Goal: Information Seeking & Learning: Learn about a topic

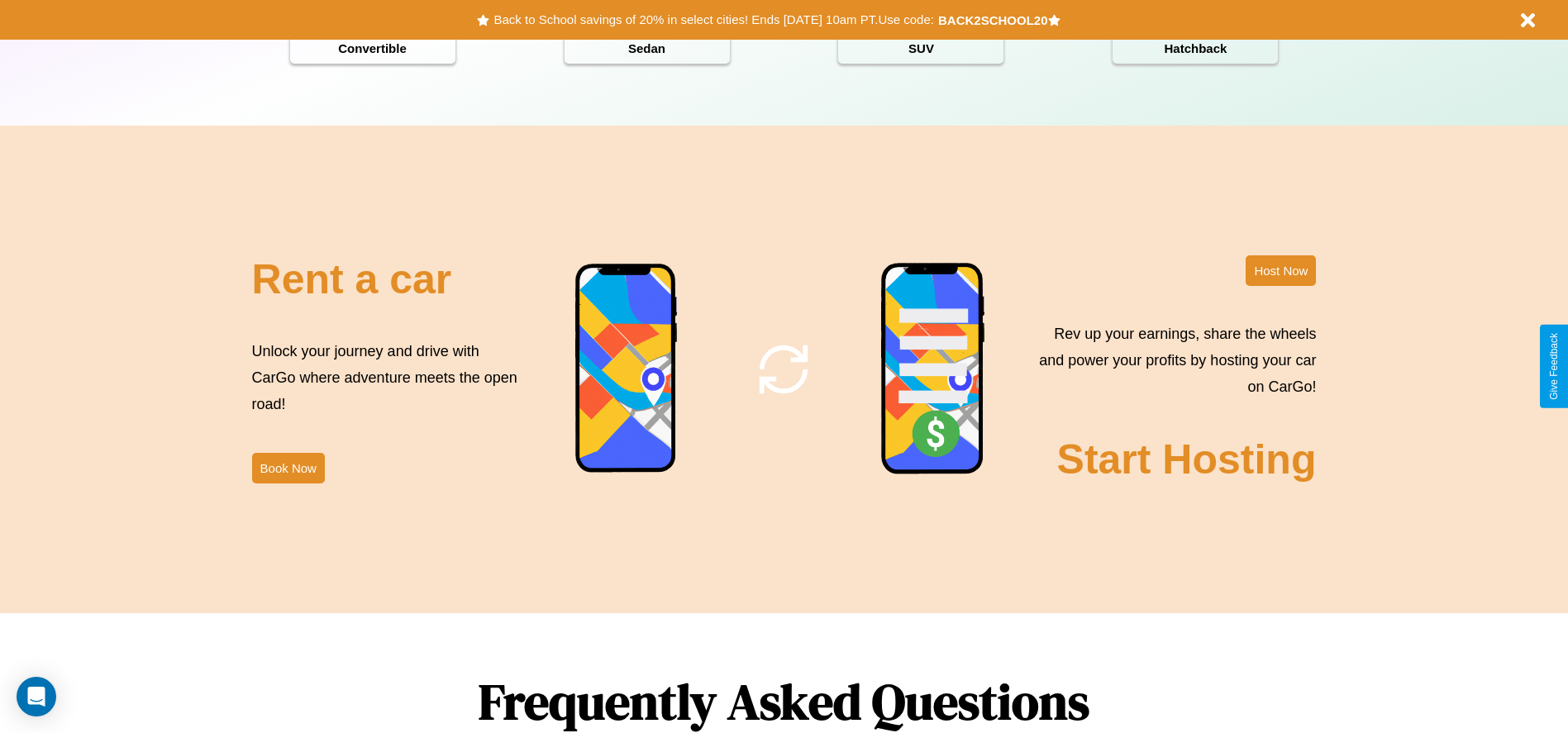
scroll to position [2370, 0]
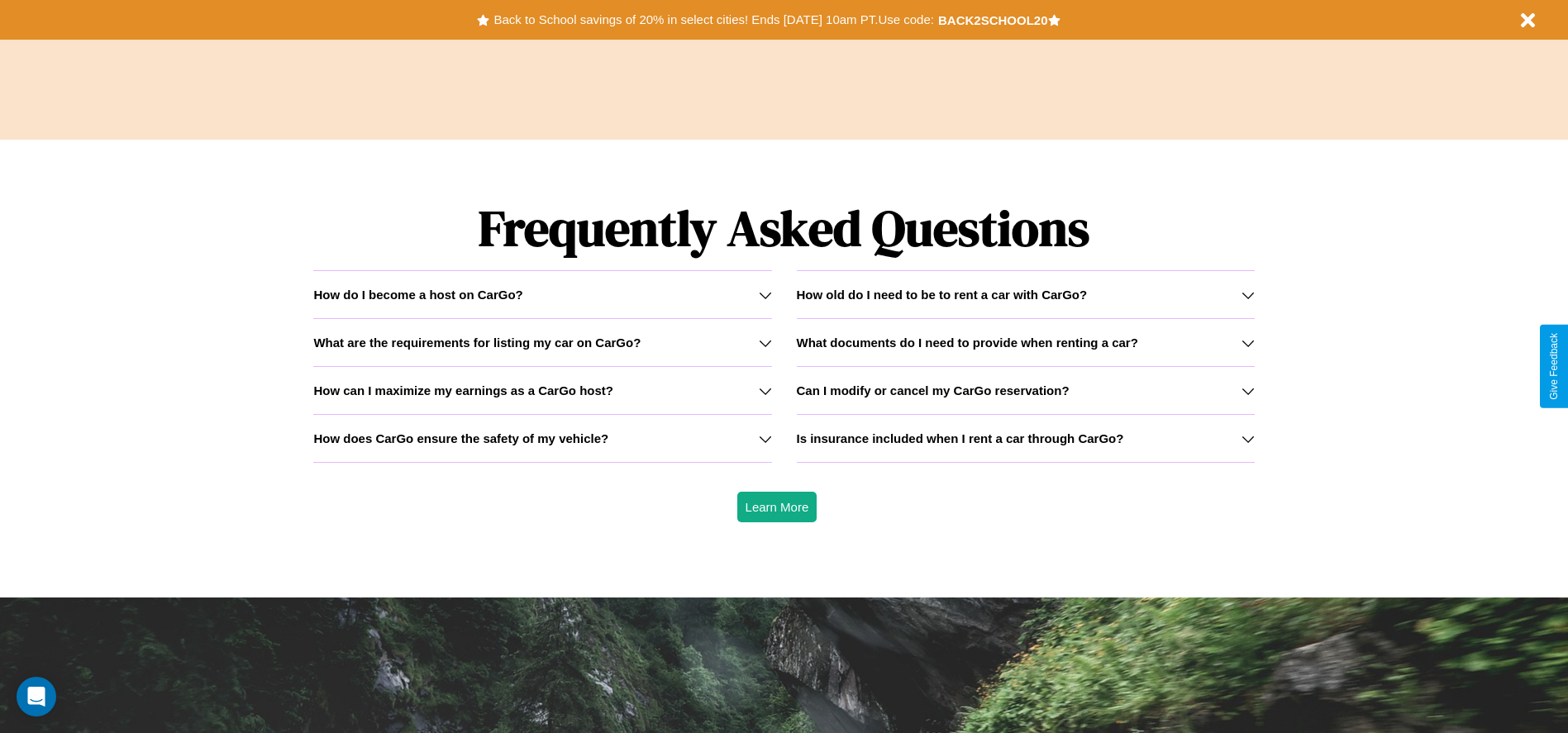
click at [542, 390] on h3 "How can I maximize my earnings as a CarGo host?" at bounding box center [463, 390] width 300 height 14
click at [765, 438] on icon at bounding box center [765, 438] width 13 height 13
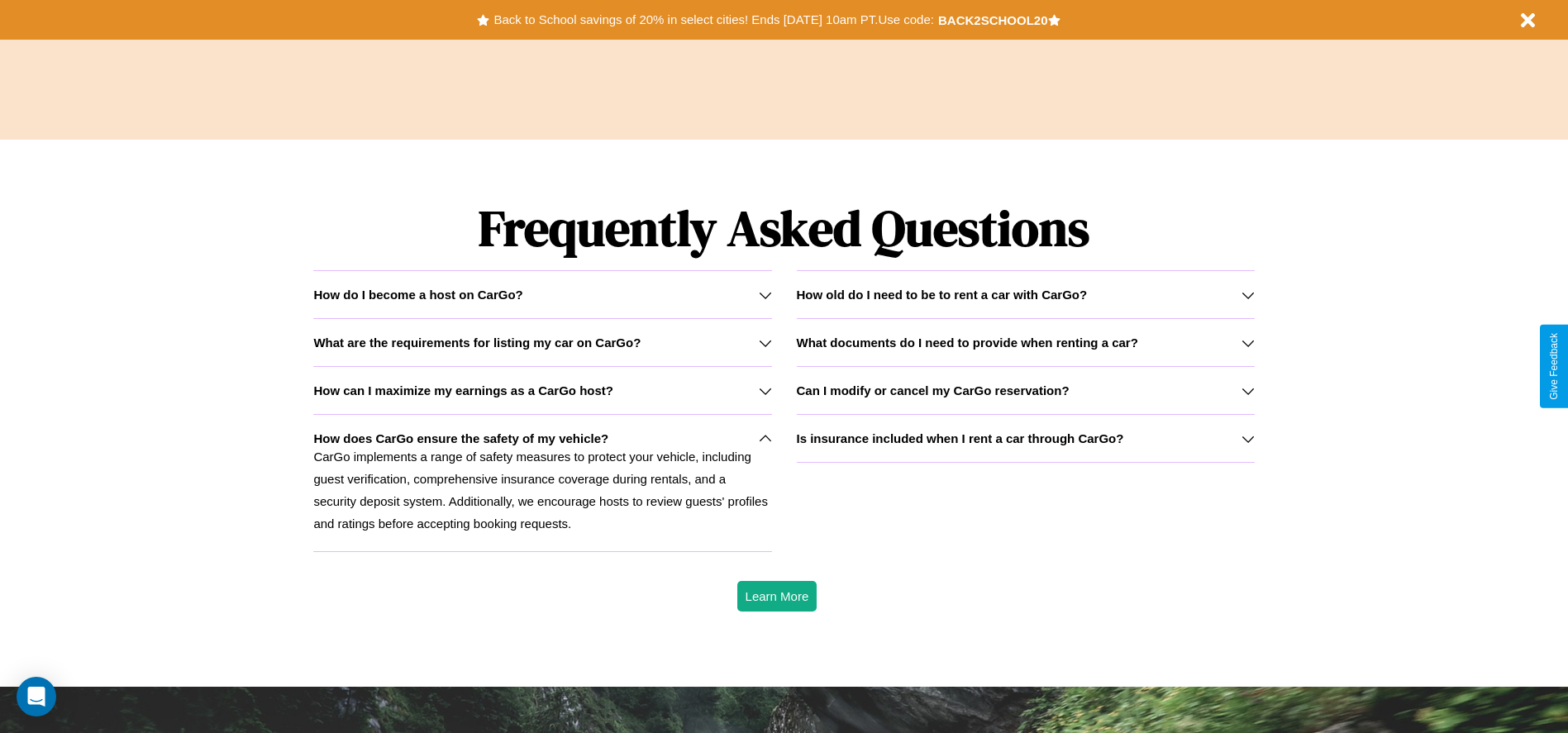
click at [1247, 295] on icon at bounding box center [1248, 295] width 13 height 13
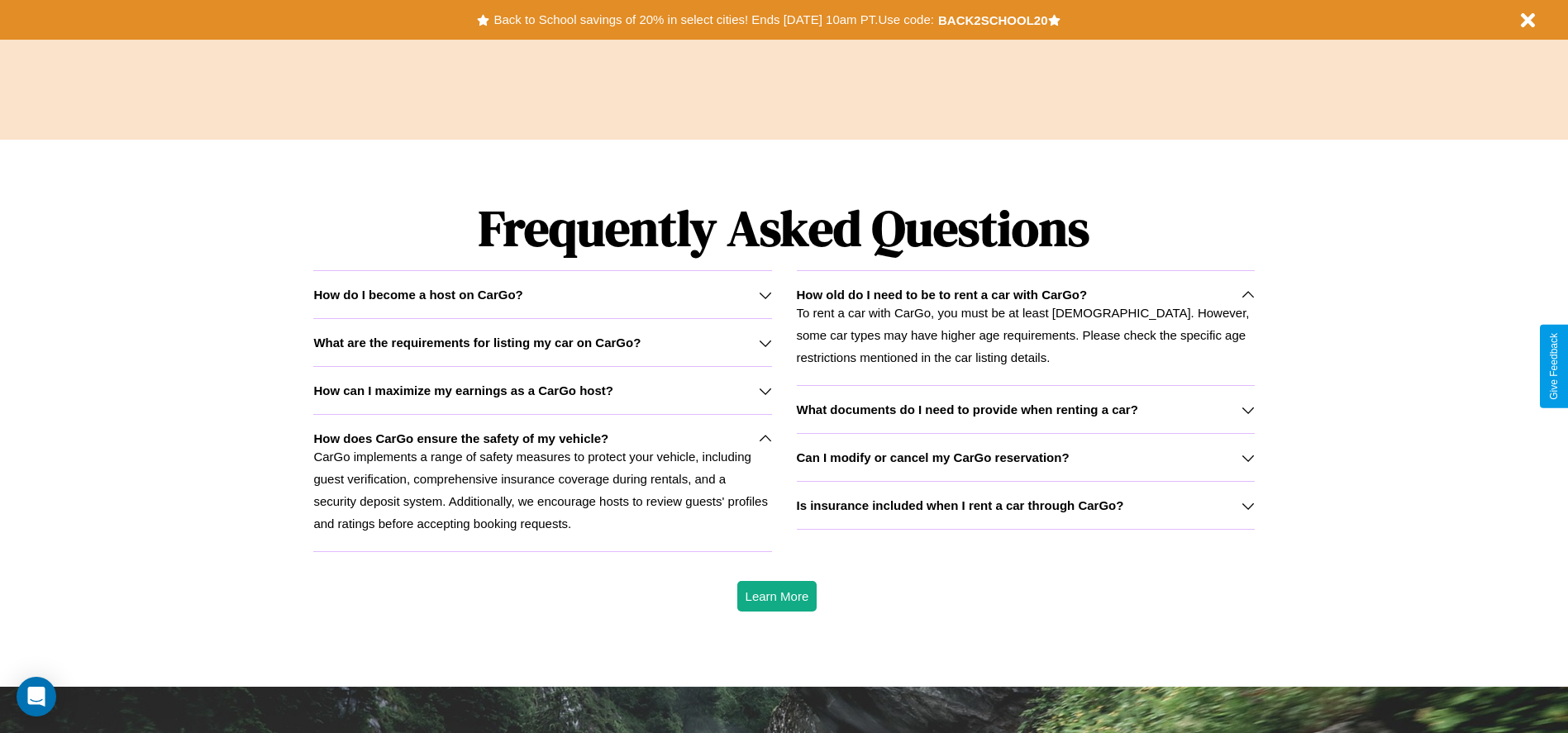
click at [1025, 457] on h3 "Can I modify or cancel my CarGo reservation?" at bounding box center [932, 457] width 272 height 14
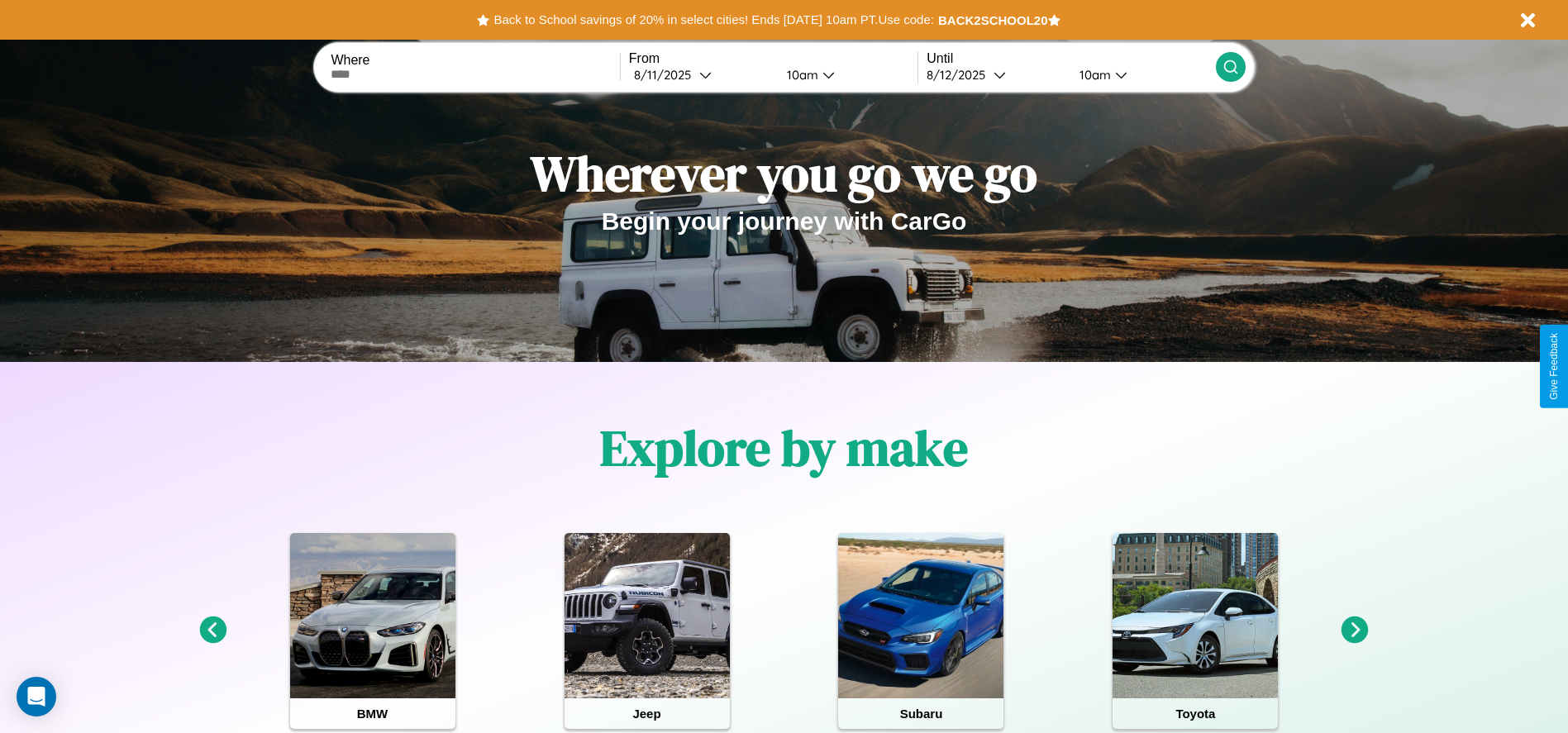
scroll to position [0, 0]
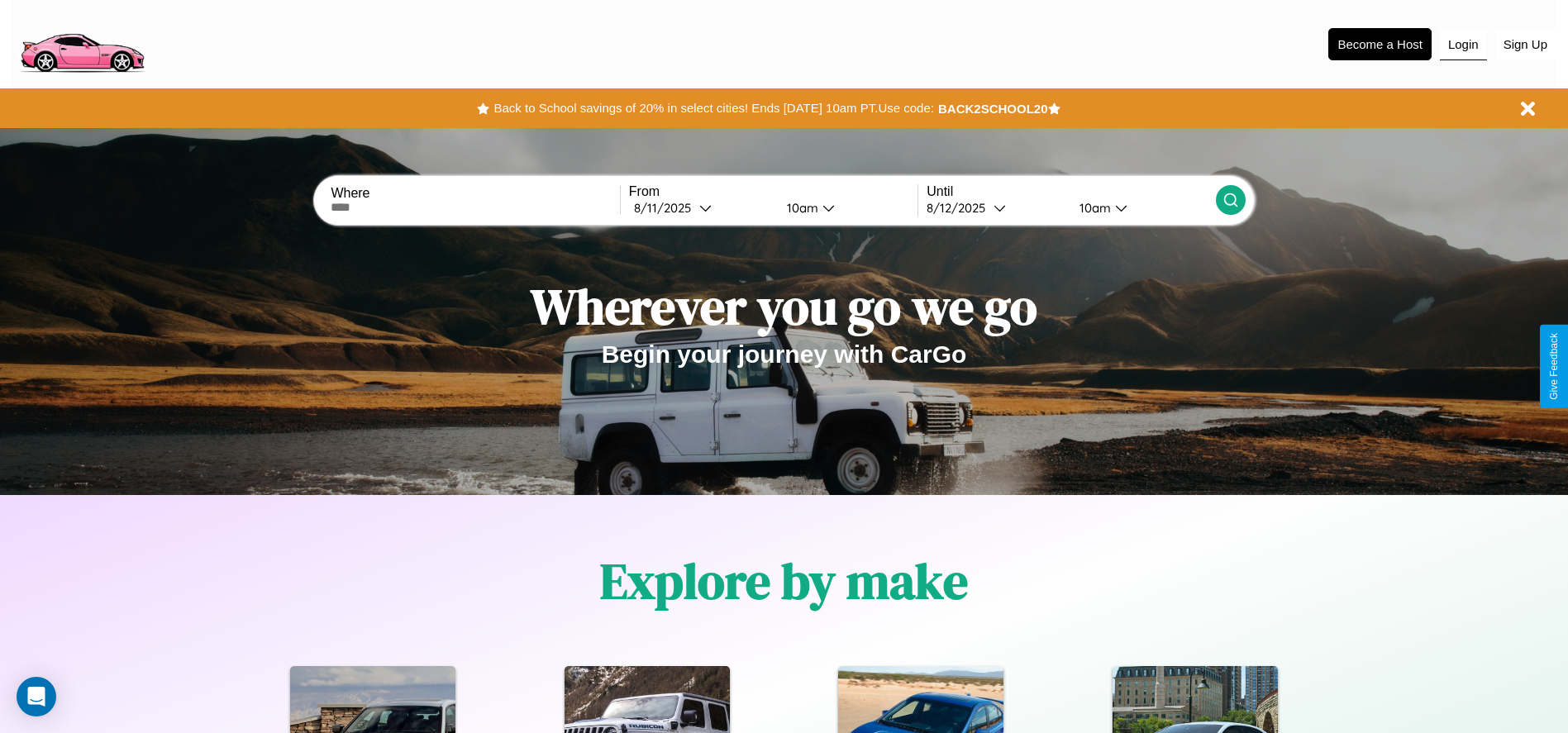
click at [1463, 44] on button "Login" at bounding box center [1463, 45] width 47 height 32
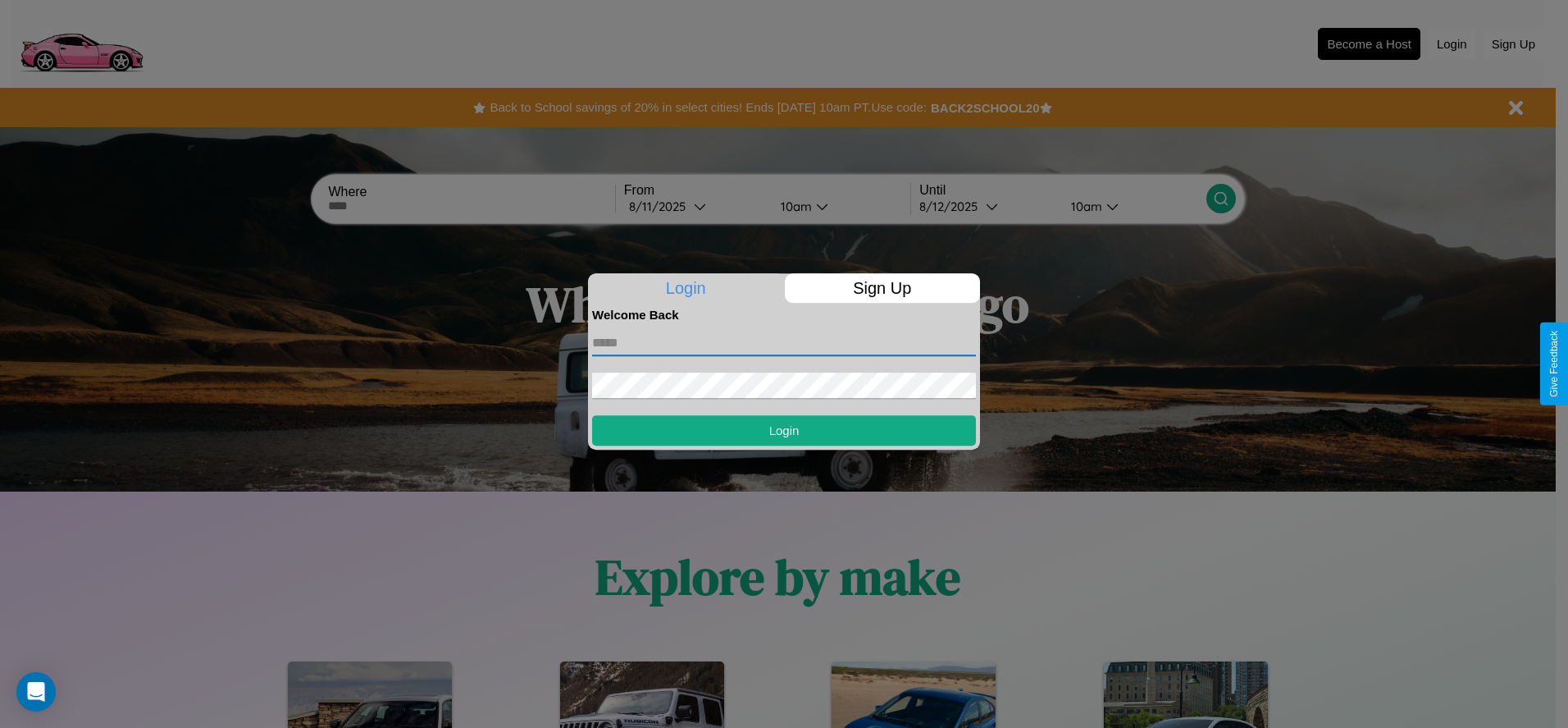
click at [784, 342] on input "text" at bounding box center [784, 342] width 384 height 26
type input "**********"
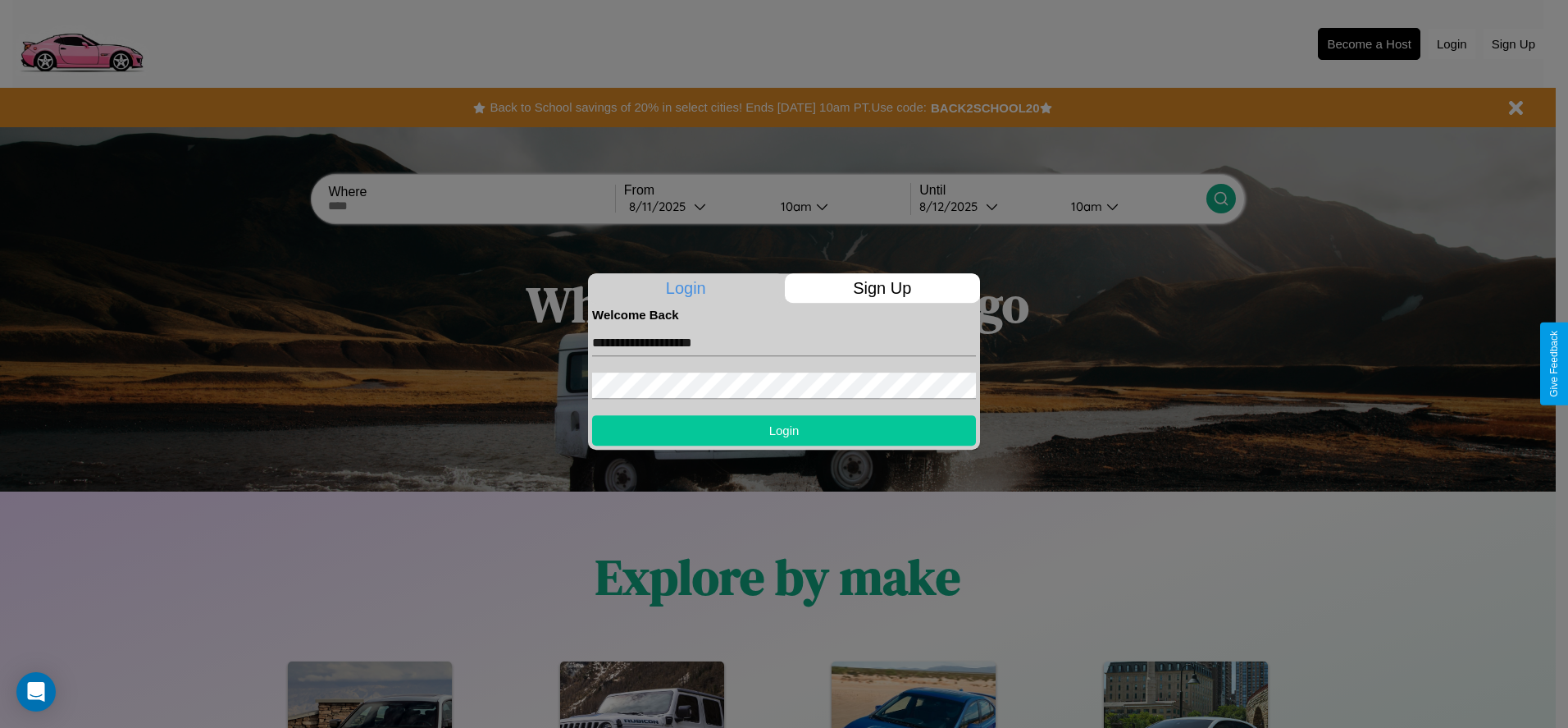
click at [784, 430] on button "Login" at bounding box center [784, 430] width 384 height 30
